Goal: Task Accomplishment & Management: Manage account settings

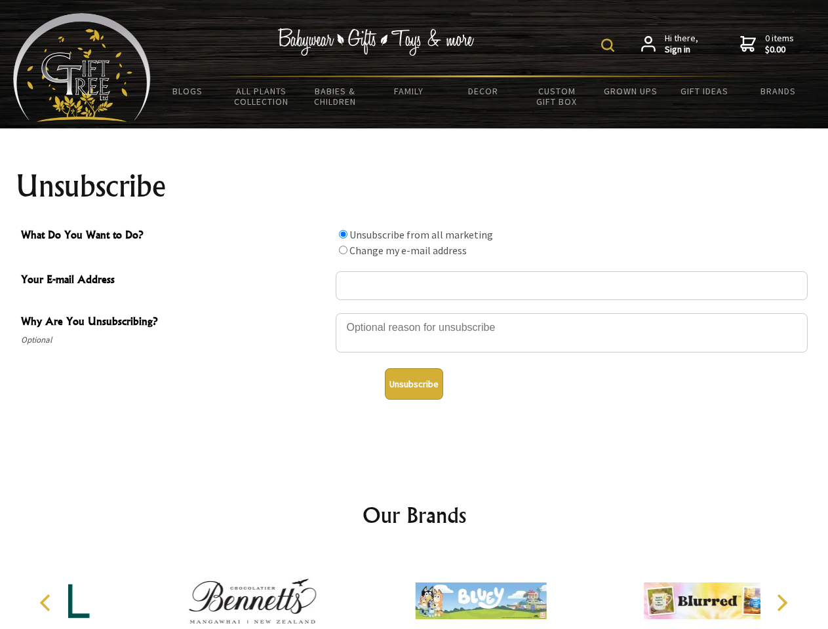
click at [609, 45] on img at bounding box center [607, 45] width 13 height 13
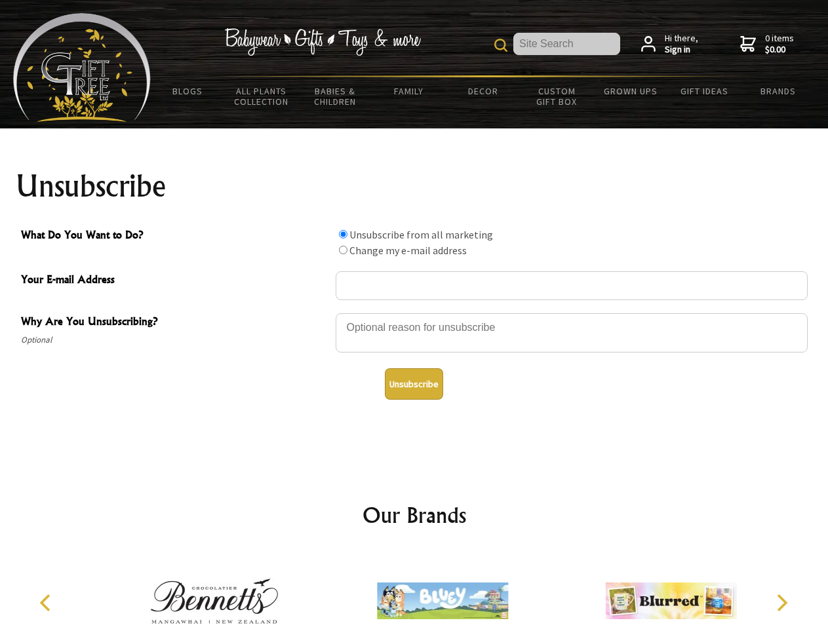
click at [414, 313] on div at bounding box center [571, 335] width 472 height 46
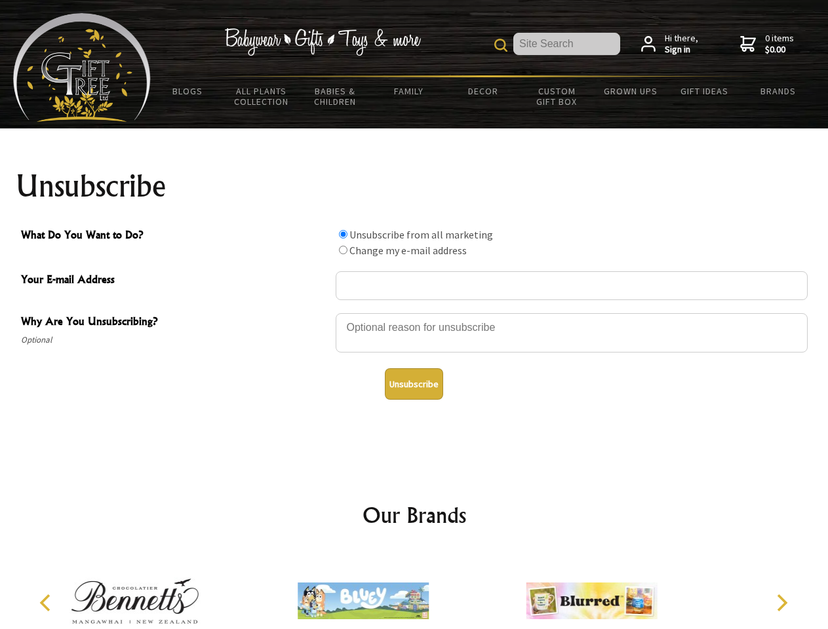
click at [343, 234] on input "What Do You Want to Do?" at bounding box center [343, 234] width 9 height 9
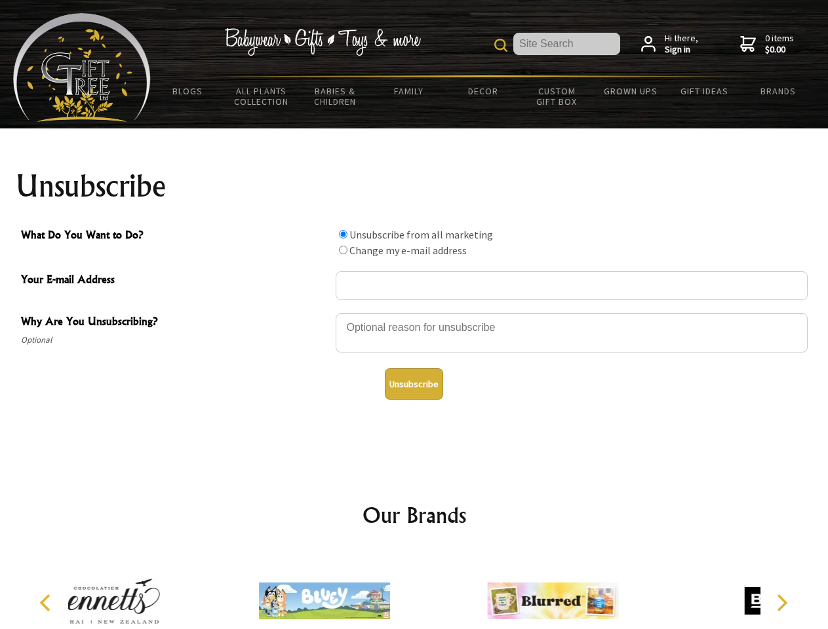
click at [343, 250] on input "What Do You Want to Do?" at bounding box center [343, 250] width 9 height 9
radio input "true"
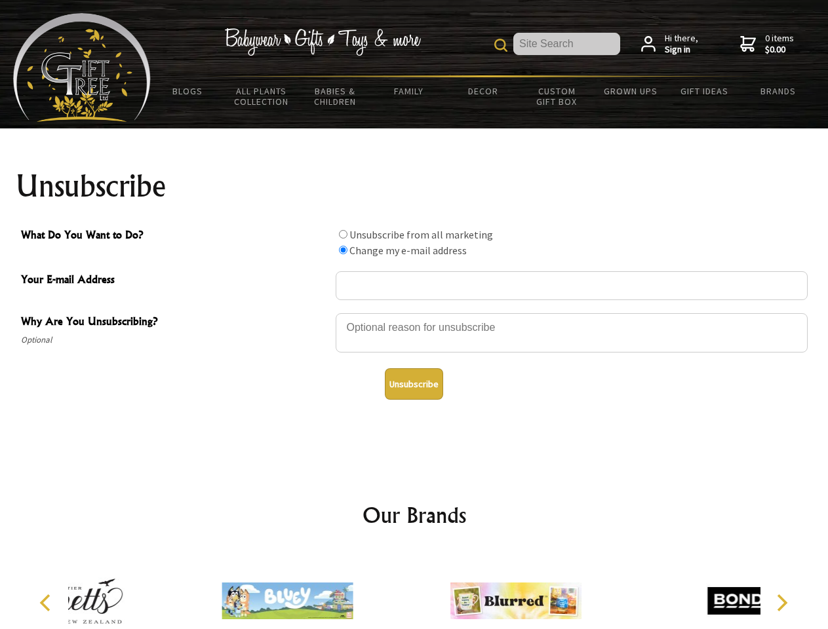
click at [413, 384] on button "Unsubscribe" at bounding box center [414, 383] width 58 height 31
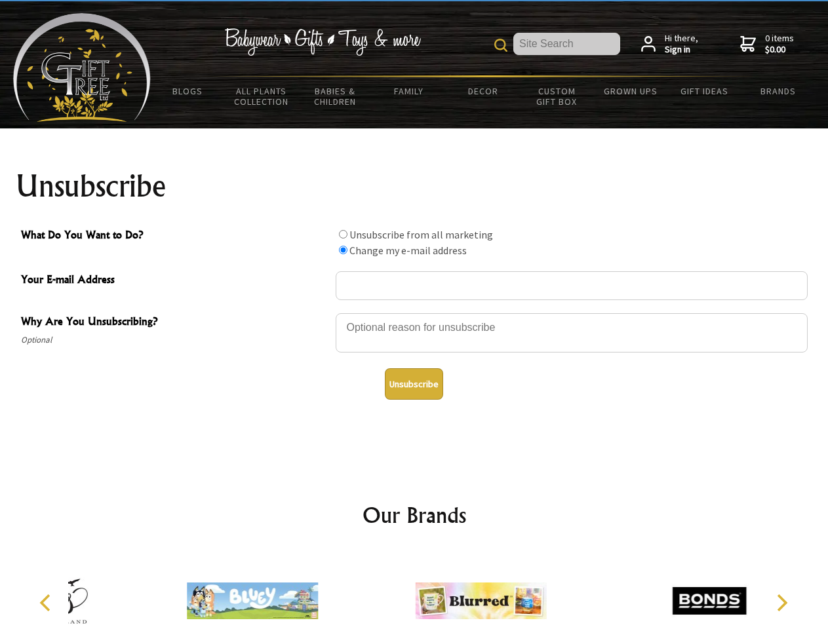
click at [414, 590] on div at bounding box center [480, 603] width 228 height 102
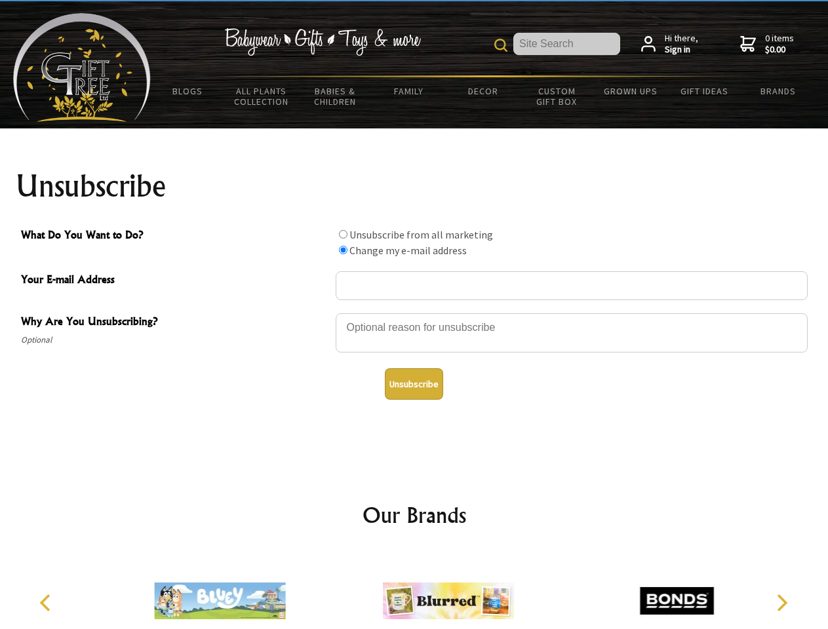
click at [47, 603] on icon "Previous" at bounding box center [46, 602] width 17 height 17
click at [781, 603] on icon "Next" at bounding box center [780, 602] width 17 height 17
